Goal: Transaction & Acquisition: Purchase product/service

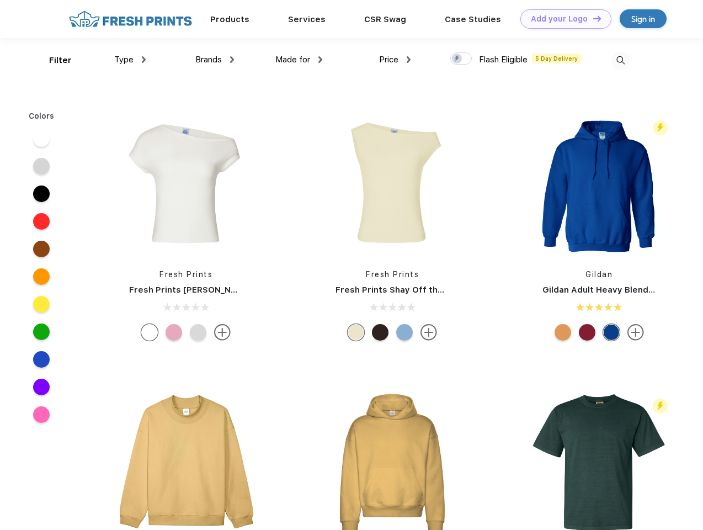
click at [562, 19] on link "Add your Logo Design Tool" at bounding box center [565, 18] width 91 height 19
click at [0, 0] on div "Design Tool" at bounding box center [0, 0] width 0 height 0
click at [592, 18] on link "Add your Logo Design Tool" at bounding box center [565, 18] width 91 height 19
click at [53, 60] on div "Filter" at bounding box center [60, 60] width 23 height 13
click at [130, 60] on span "Type" at bounding box center [123, 60] width 19 height 10
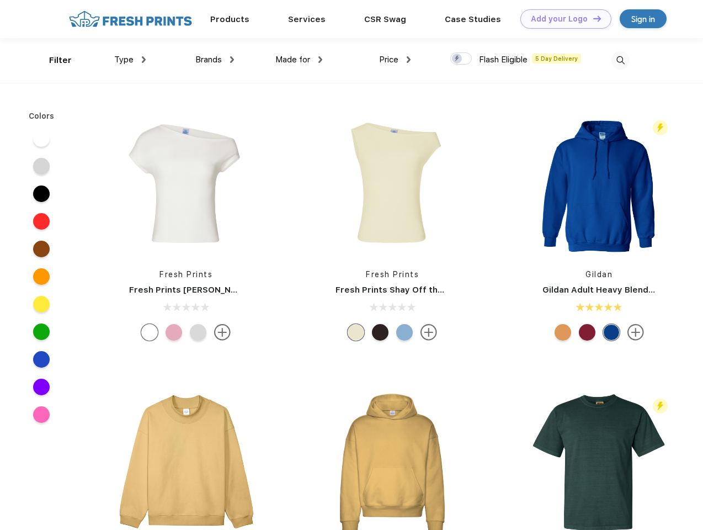
click at [215, 60] on span "Brands" at bounding box center [208, 60] width 26 height 10
click at [299, 60] on span "Made for" at bounding box center [292, 60] width 35 height 10
click at [395, 60] on span "Price" at bounding box center [388, 60] width 19 height 10
click at [461, 59] on div at bounding box center [461, 58] width 22 height 12
click at [457, 59] on input "checkbox" at bounding box center [453, 55] width 7 height 7
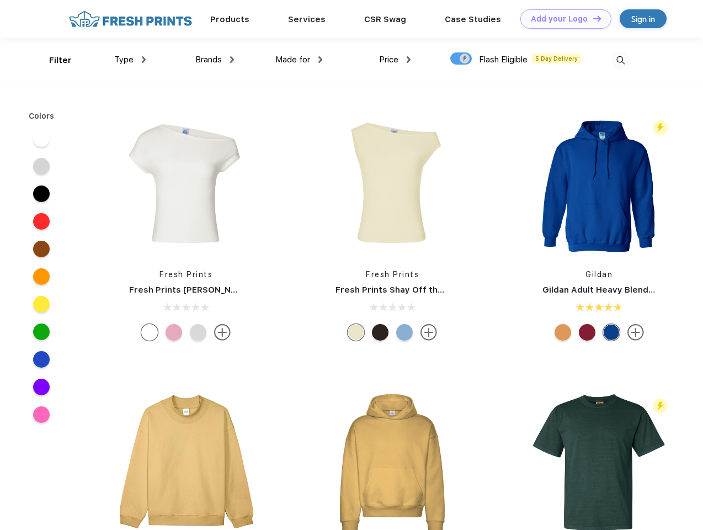
click at [620, 60] on img at bounding box center [620, 60] width 18 height 18
